Goal: Transaction & Acquisition: Register for event/course

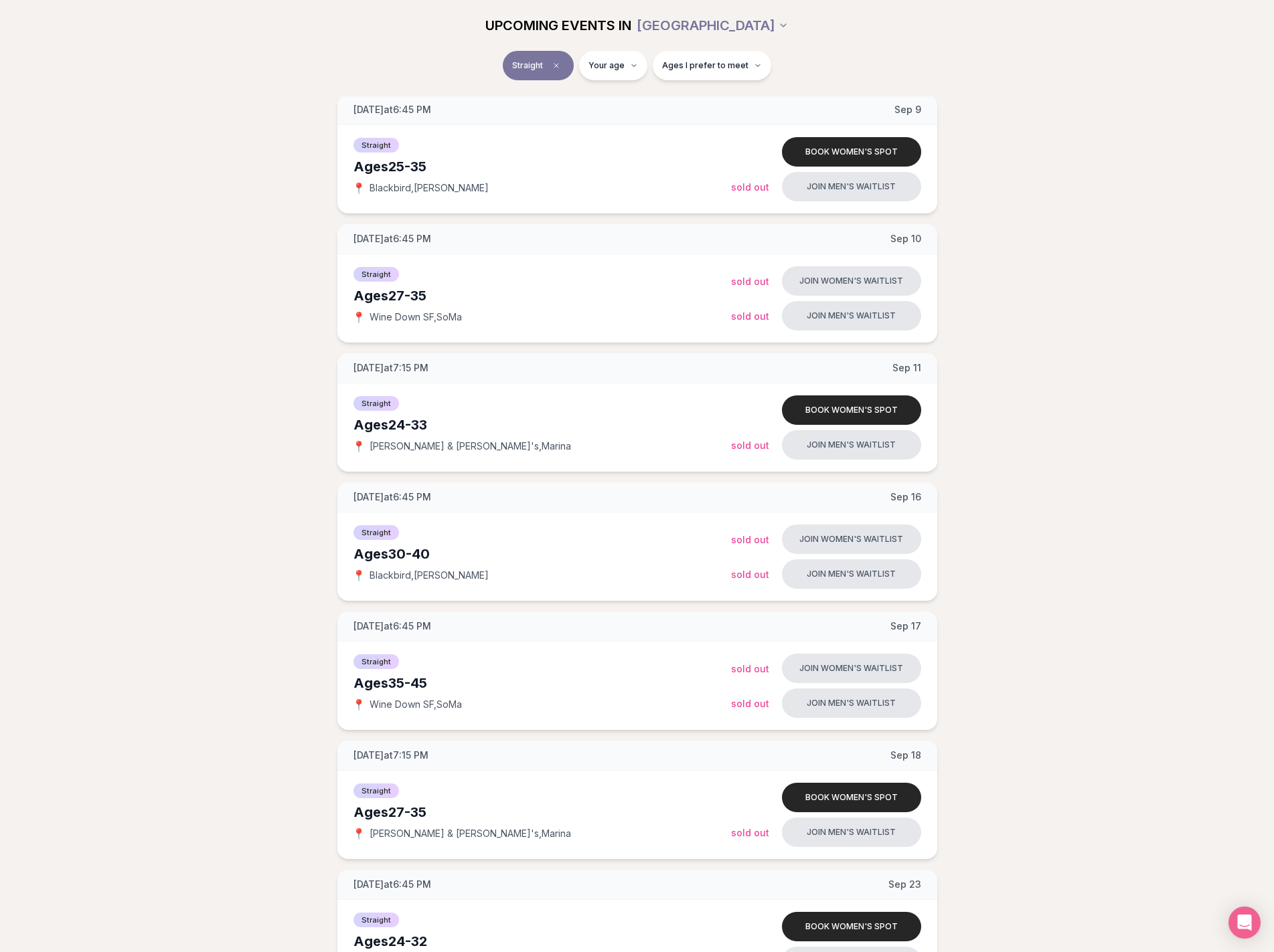
scroll to position [200, 0]
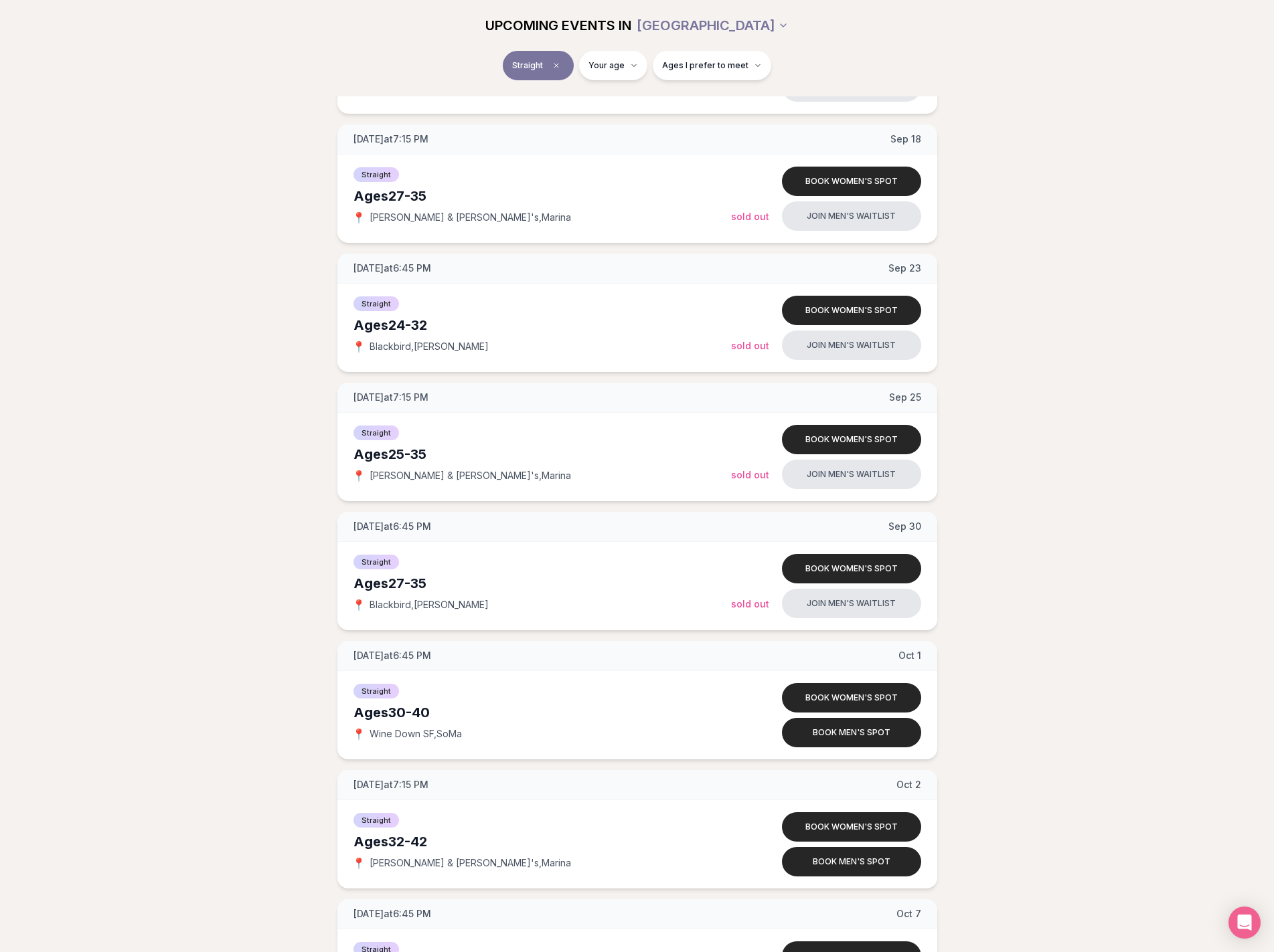
scroll to position [803, 0]
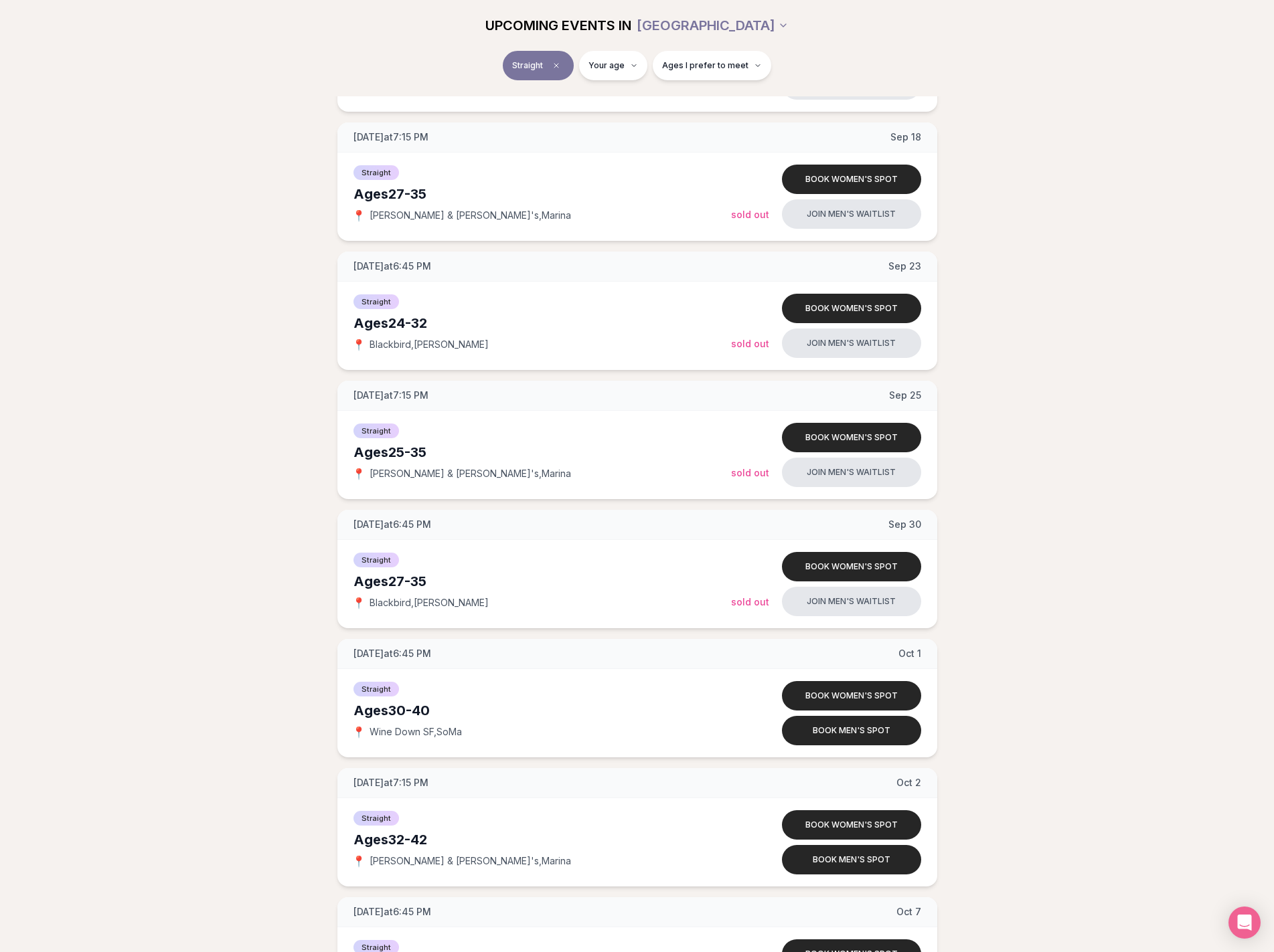
click at [180, 415] on div "Tuesday at 6:45 PM Sep 9 Ages 25-35 Straight 📍 Blackbird , Castro Book women's …" at bounding box center [637, 827] width 1230 height 2701
